Goal: Task Accomplishment & Management: Manage account settings

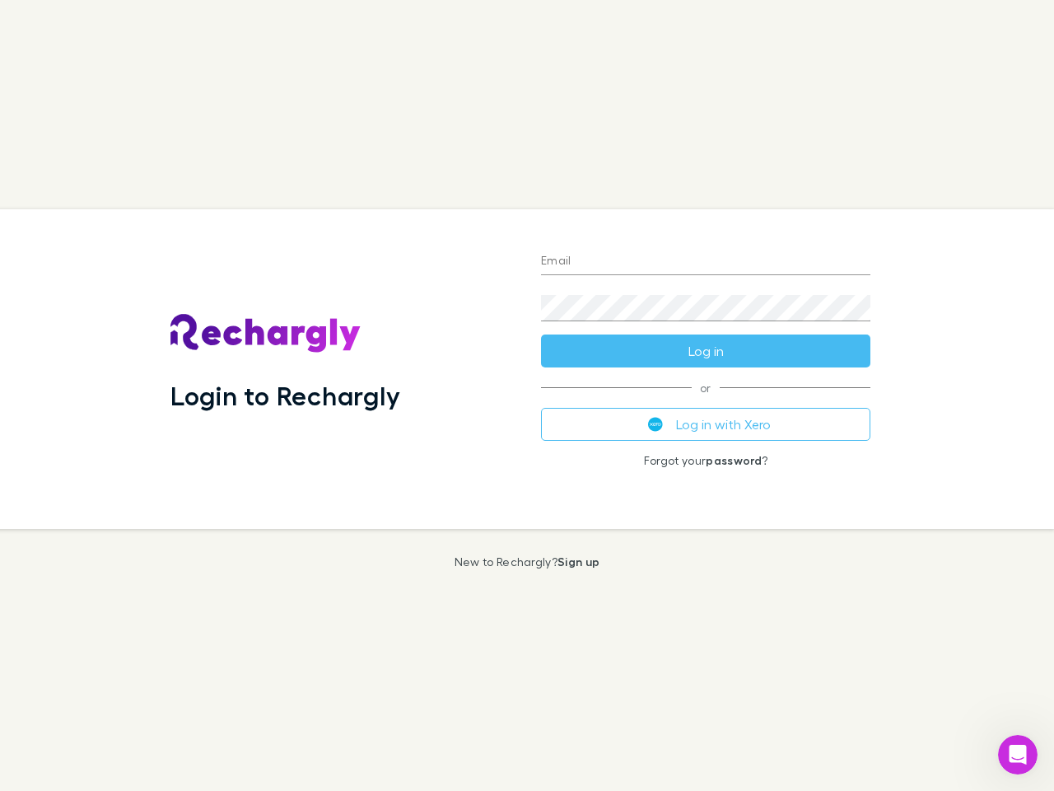
click at [527, 395] on div "Login to Rechargly" at bounding box center [342, 368] width 371 height 319
click at [706, 262] on input "Email" at bounding box center [705, 262] width 329 height 26
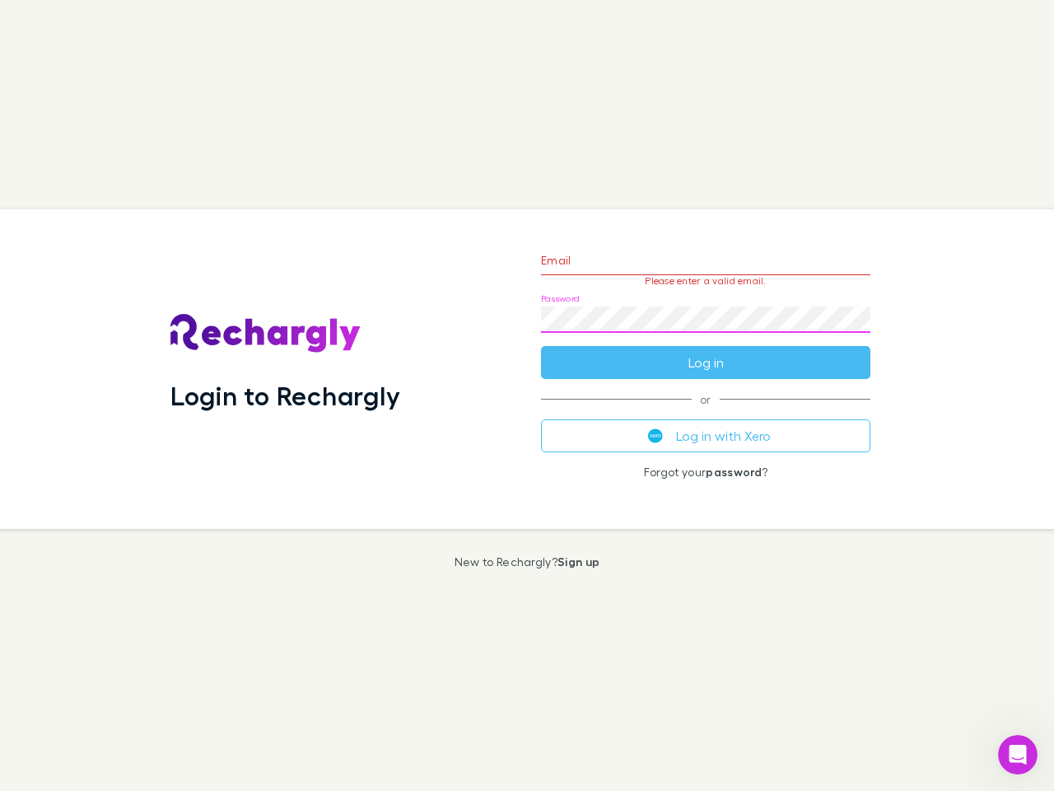
click at [706, 351] on form "Email Please enter a valid email. Password Log in" at bounding box center [705, 307] width 329 height 143
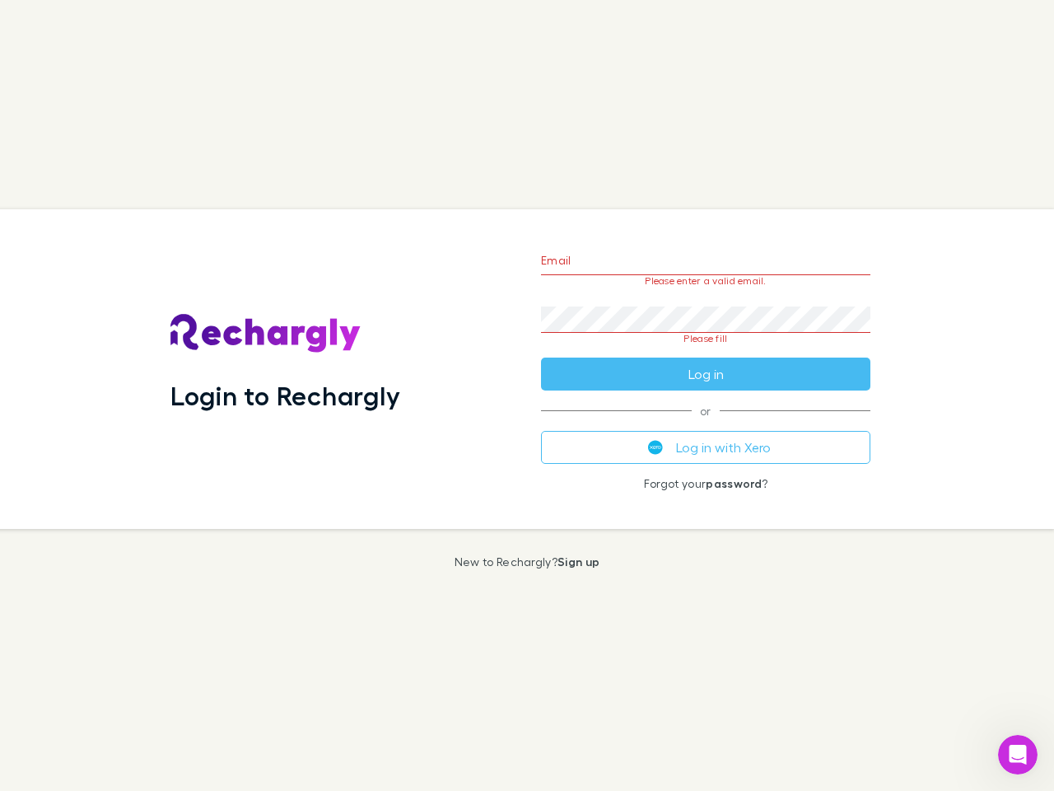
click at [706, 424] on div "Email Please enter a valid email. Password Please fill Log in or Log in with Xe…" at bounding box center [706, 368] width 356 height 319
